Goal: Transaction & Acquisition: Subscribe to service/newsletter

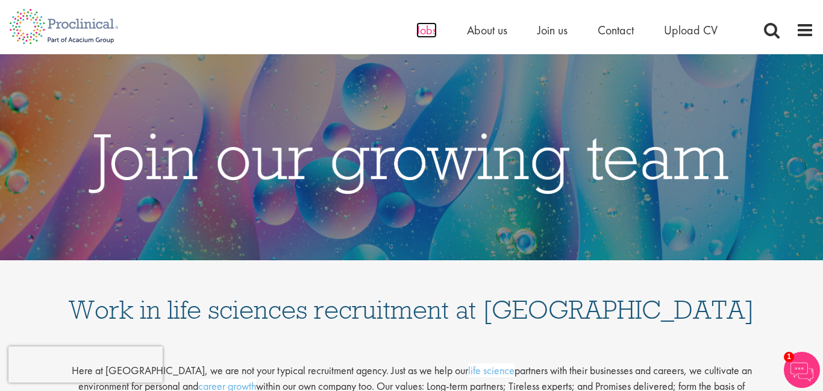
click at [428, 33] on span "Jobs" at bounding box center [426, 30] width 20 height 16
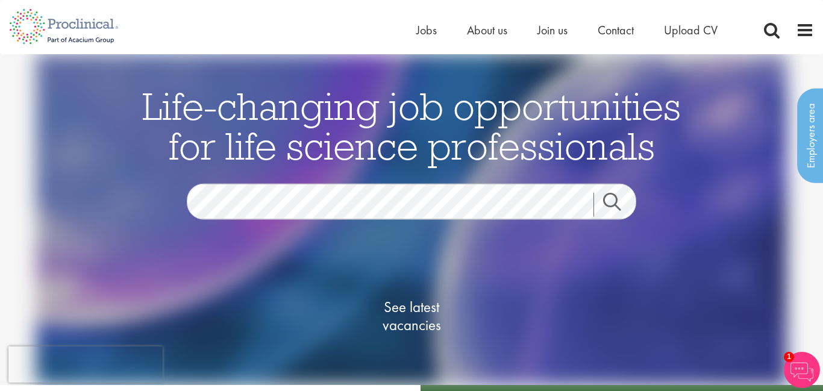
click at [609, 201] on link "Search" at bounding box center [619, 205] width 52 height 24
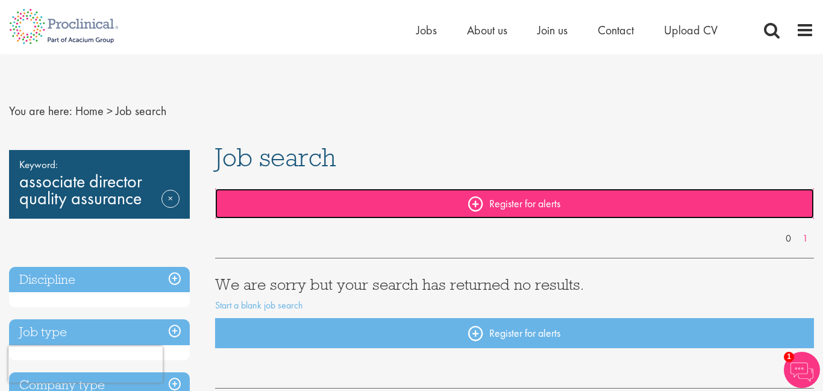
click at [476, 203] on link "Register for alerts" at bounding box center [515, 204] width 600 height 30
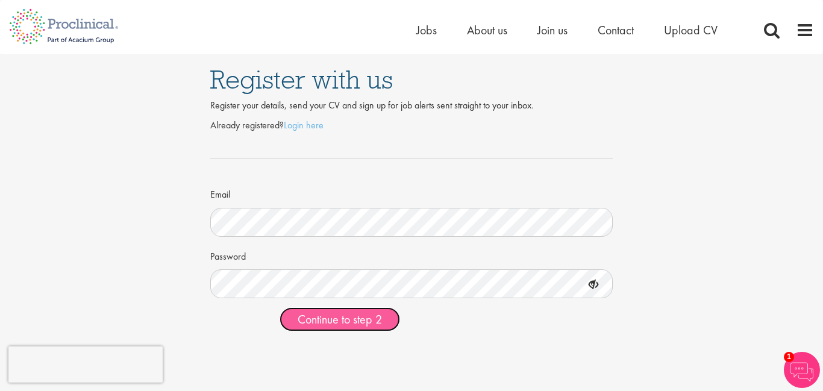
click at [357, 322] on span "Continue to step 2" at bounding box center [340, 320] width 84 height 16
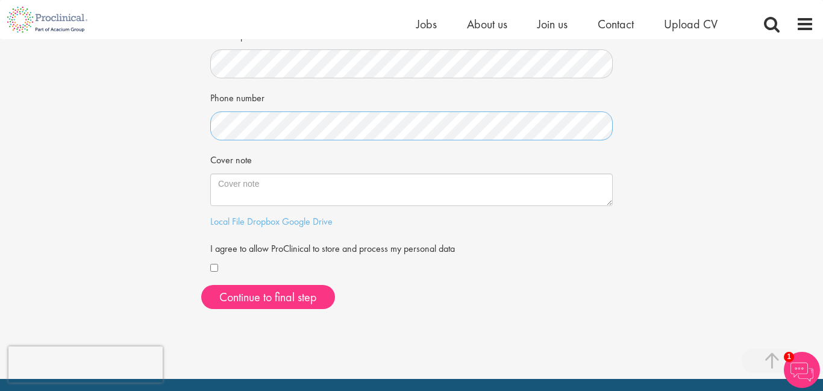
scroll to position [279, 0]
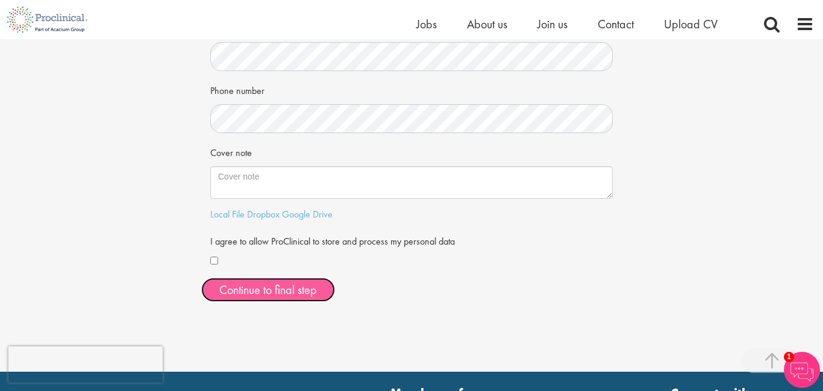
click at [281, 288] on button "Continue to final step" at bounding box center [268, 290] width 134 height 24
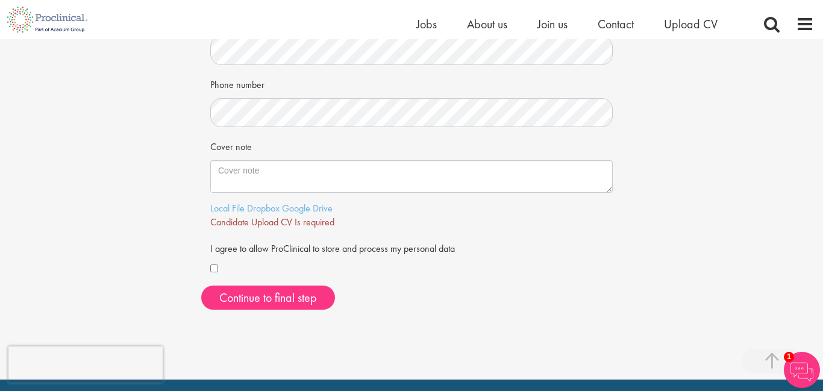
scroll to position [301, 0]
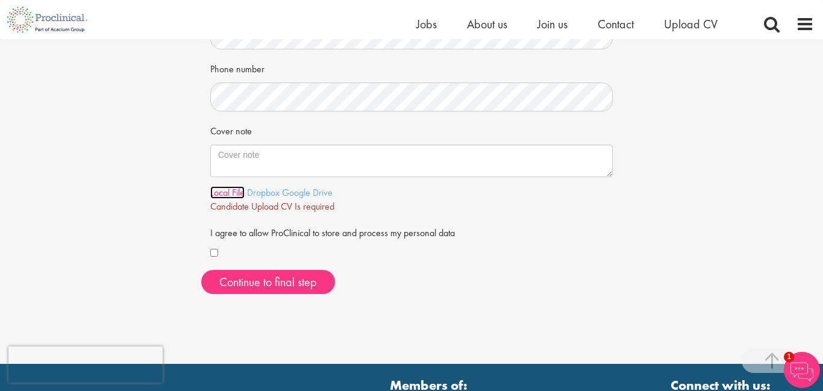
click at [228, 195] on link "Local File" at bounding box center [227, 192] width 34 height 13
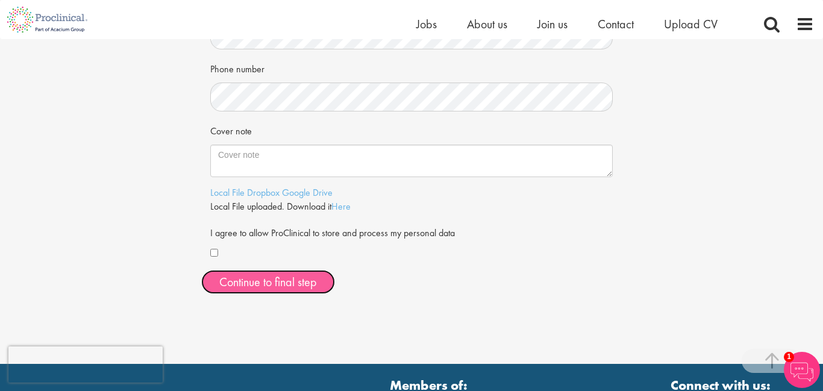
click at [274, 286] on span "Continue to final step" at bounding box center [268, 282] width 98 height 16
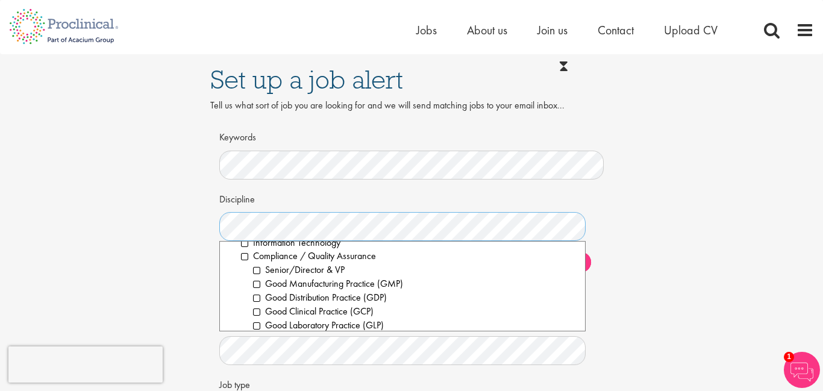
scroll to position [433, 0]
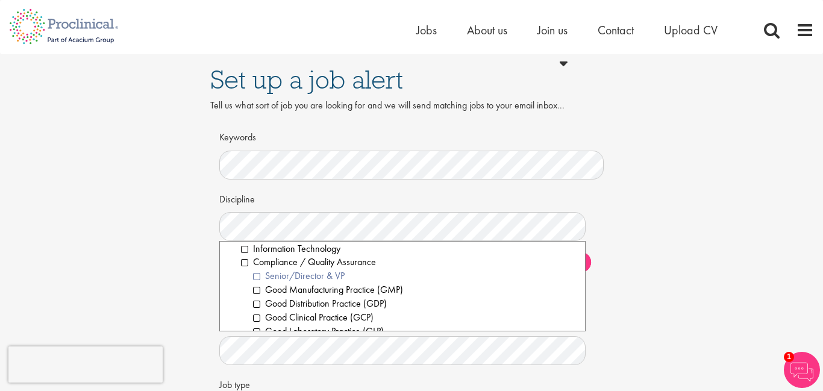
click at [255, 277] on li "Senior/Director & VP" at bounding box center [414, 276] width 323 height 14
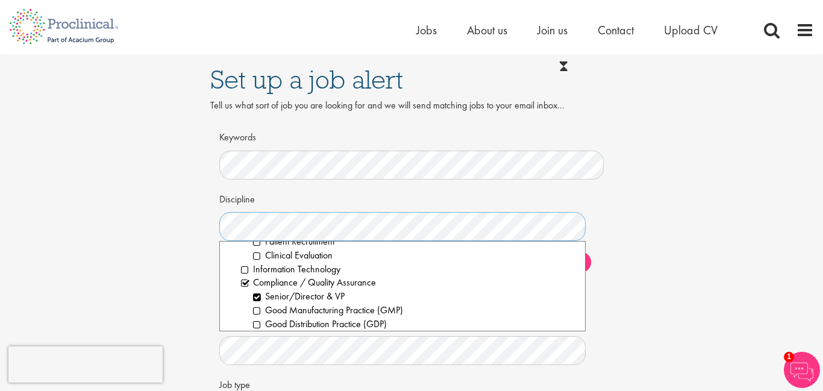
scroll to position [386, 0]
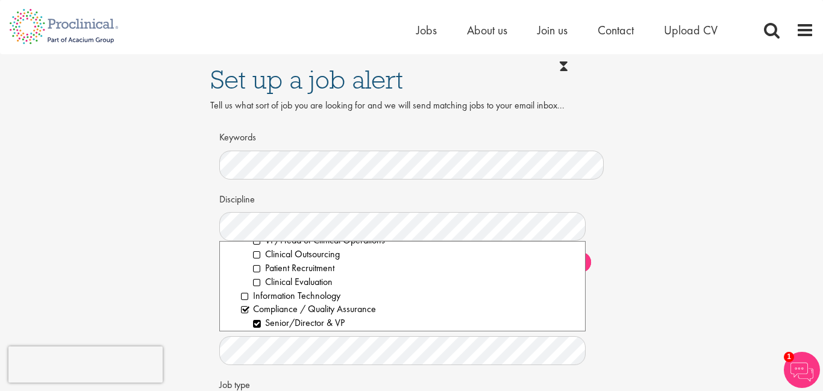
click at [672, 269] on div "Set up a job alert Tell us what sort of job you are looking for and we will sen…" at bounding box center [411, 262] width 841 height 416
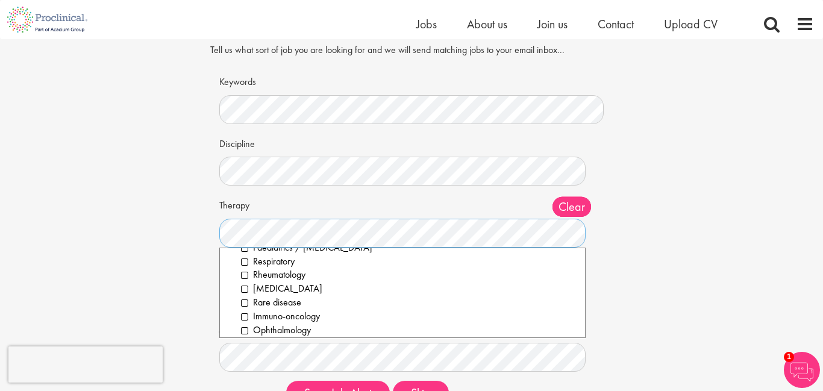
scroll to position [239, 0]
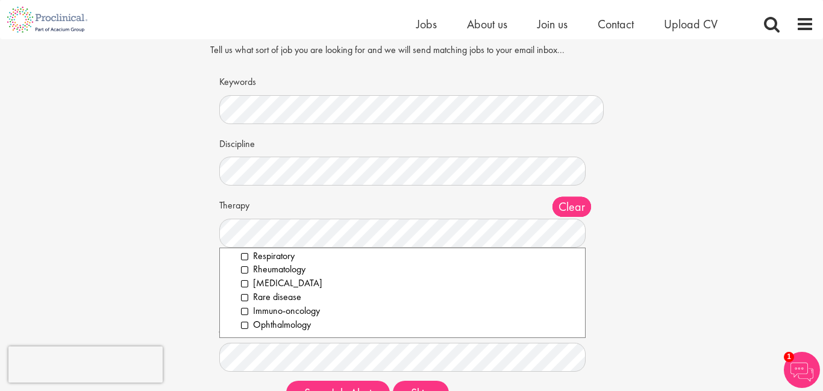
click at [636, 271] on div "Set up a job alert Tell us what sort of job you are looking for and we will sen…" at bounding box center [411, 207] width 841 height 416
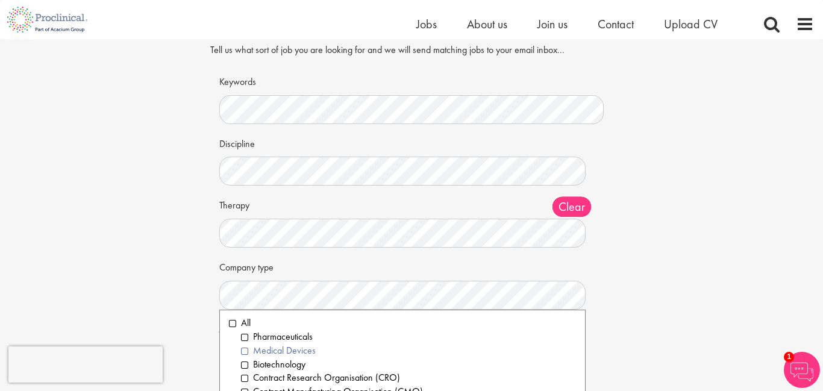
click at [242, 353] on li "Medical Devices" at bounding box center [408, 351] width 335 height 14
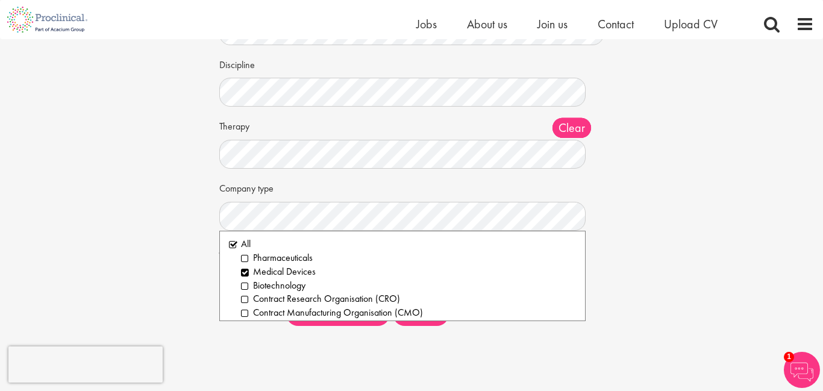
scroll to position [134, 0]
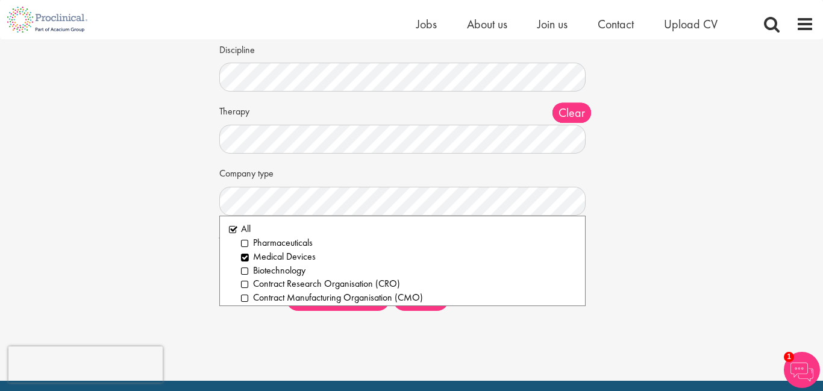
click at [653, 221] on div "Set up a job alert Tell us what sort of job you are looking for and we will sen…" at bounding box center [411, 113] width 841 height 416
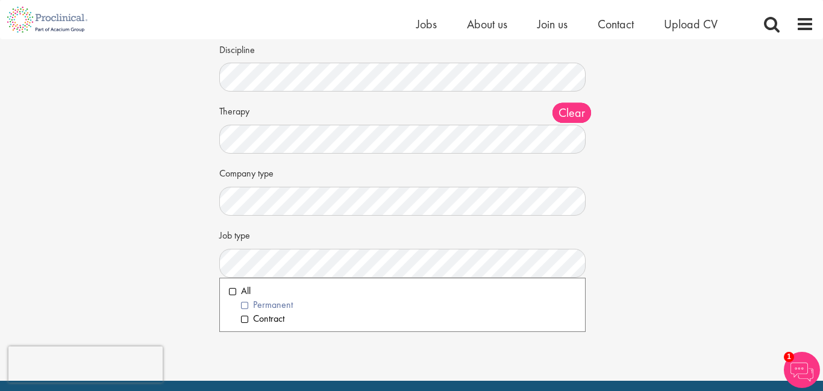
click at [247, 307] on li "Permanent" at bounding box center [408, 305] width 335 height 14
click at [243, 319] on li "Contract" at bounding box center [408, 319] width 335 height 14
click at [230, 292] on li "All" at bounding box center [402, 291] width 347 height 14
click at [371, 322] on li "Contract" at bounding box center [408, 319] width 335 height 14
click at [233, 290] on li "All" at bounding box center [402, 291] width 347 height 14
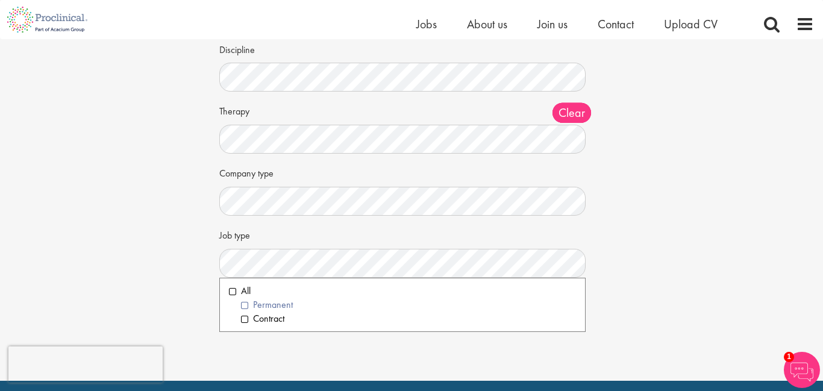
click at [243, 307] on li "Permanent" at bounding box center [408, 305] width 335 height 14
click at [641, 320] on div "Set up a job alert Tell us what sort of job you are looking for and we will sen…" at bounding box center [411, 113] width 841 height 416
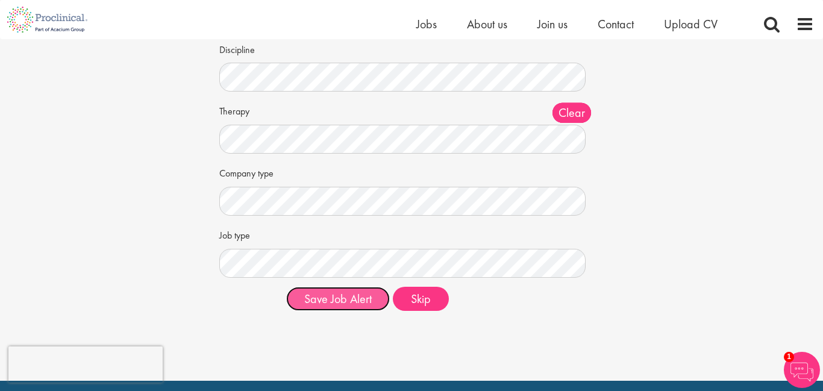
click at [343, 301] on button "Save Job Alert" at bounding box center [338, 299] width 104 height 24
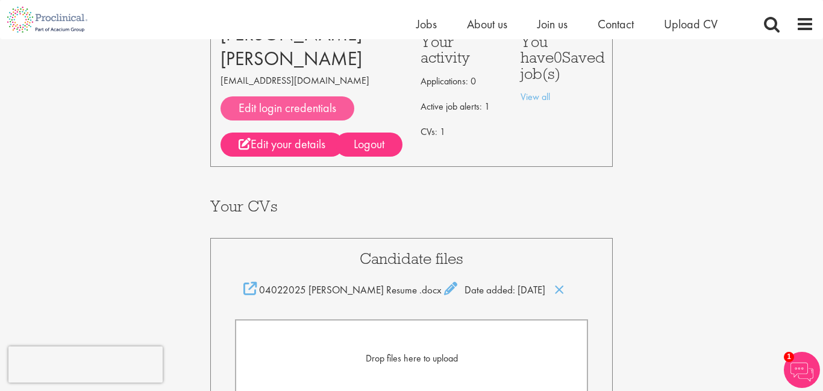
scroll to position [92, 0]
click at [302, 107] on link "Edit login credentials" at bounding box center [288, 108] width 134 height 24
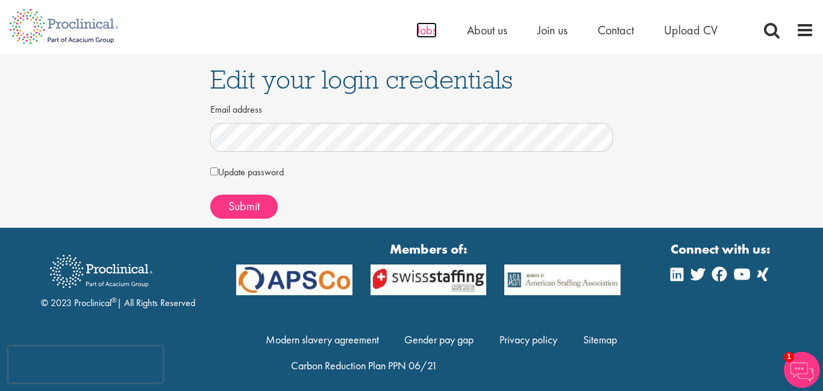
click at [421, 31] on span "Jobs" at bounding box center [426, 30] width 20 height 16
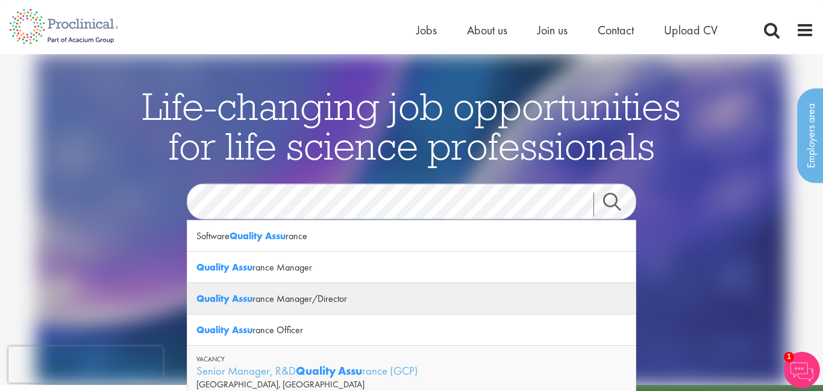
click at [330, 299] on div "Quality Assu rance Manager/Director" at bounding box center [411, 298] width 448 height 31
